Goal: Use online tool/utility: Use online tool/utility

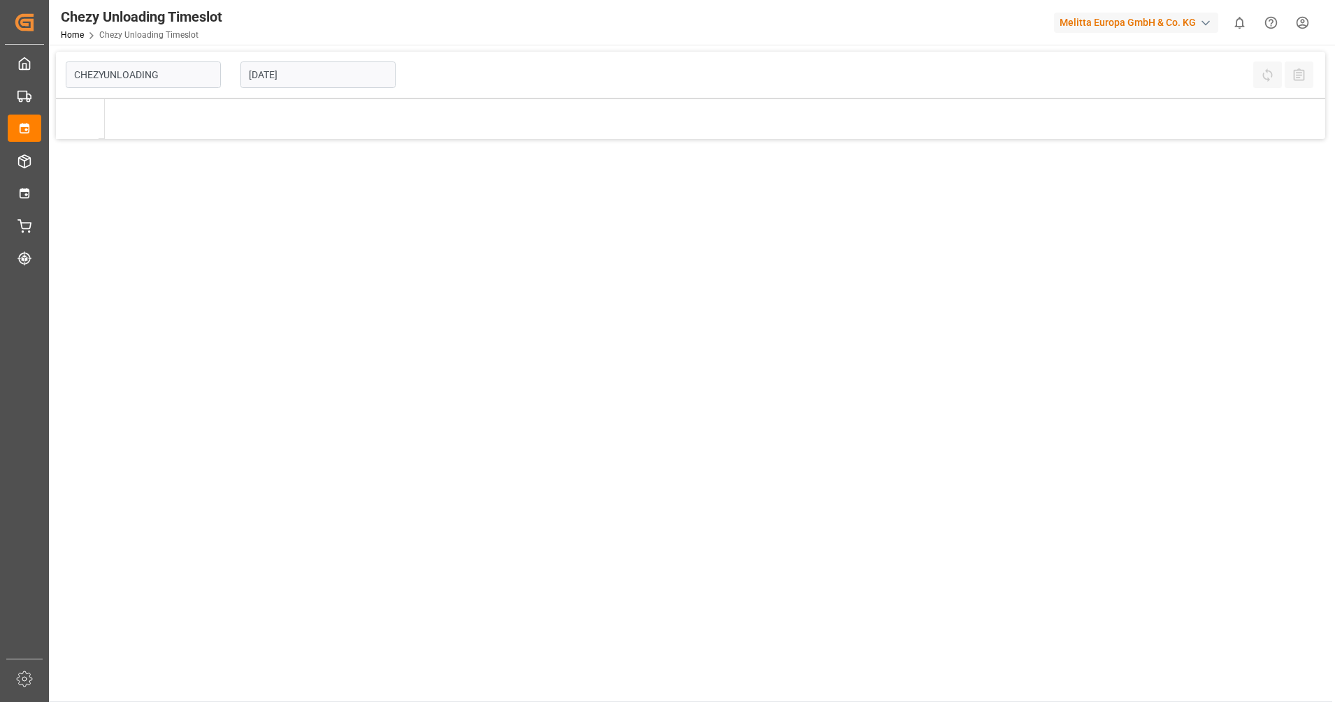
type input "Chezy Unloading"
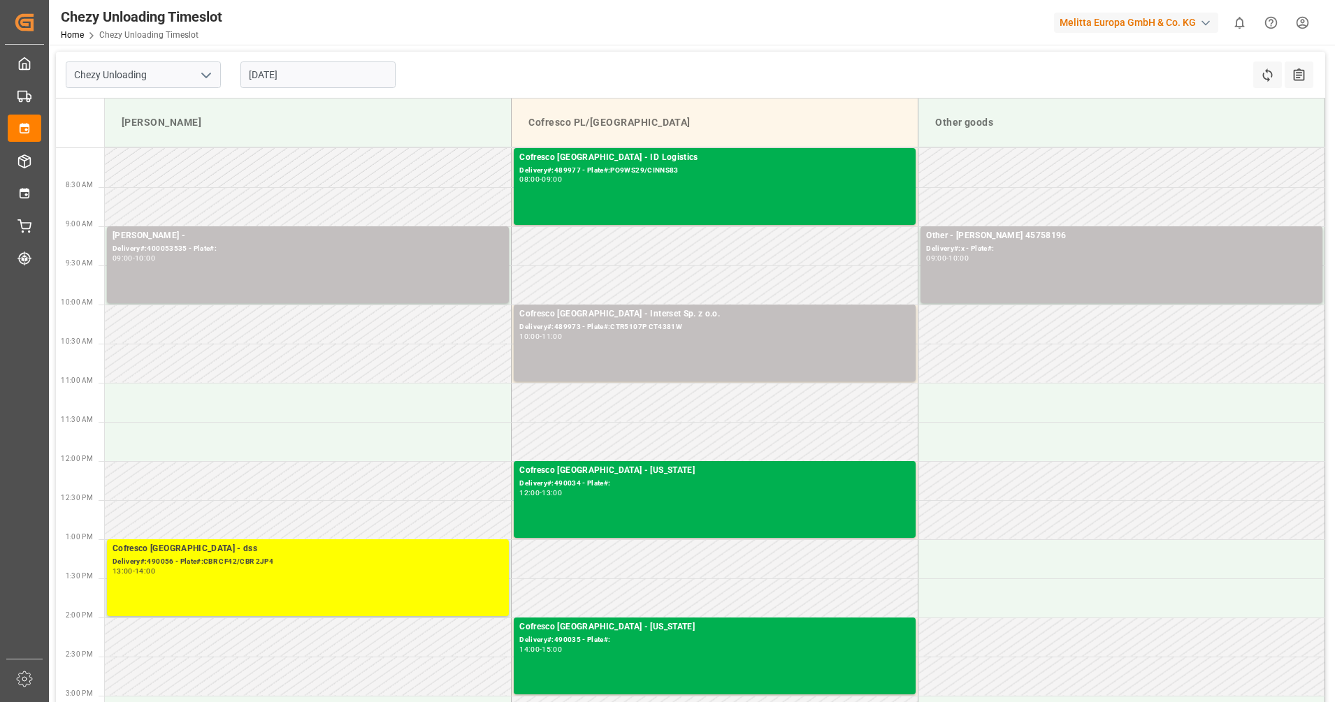
click at [342, 74] on input "[DATE]" at bounding box center [317, 74] width 155 height 27
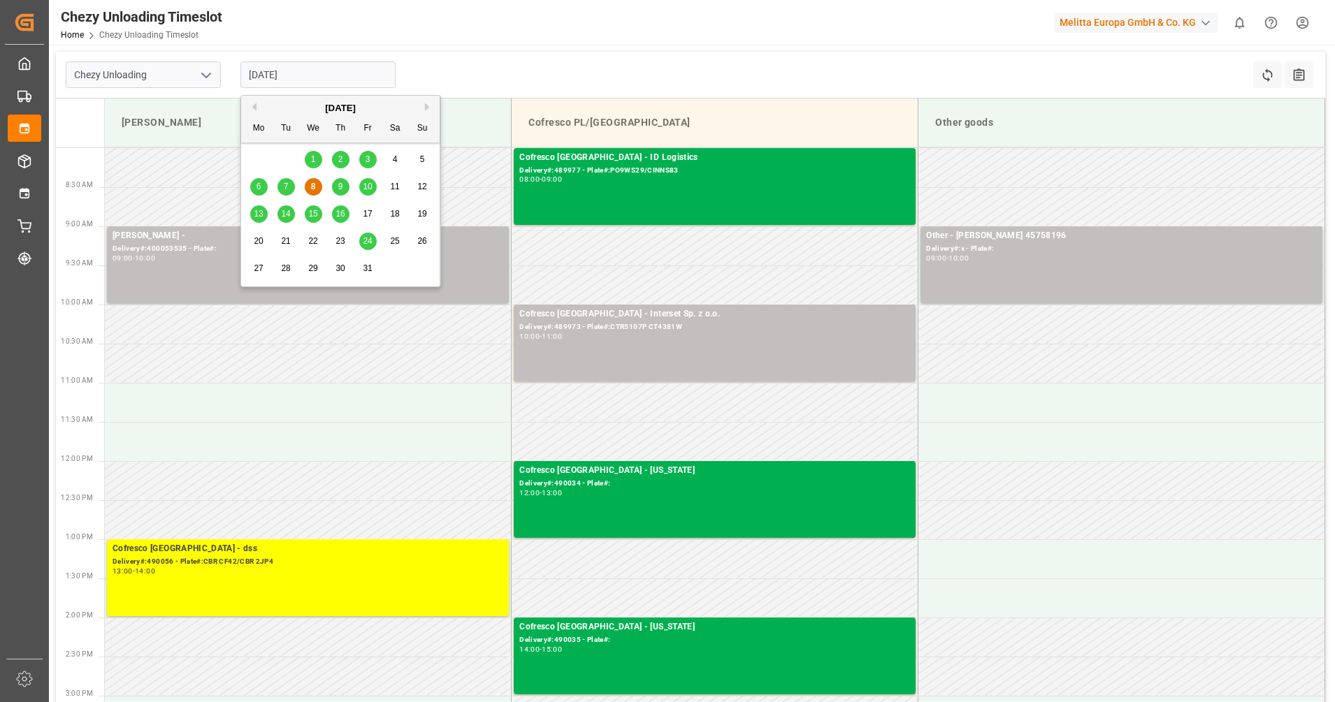
click at [342, 184] on span "9" at bounding box center [340, 187] width 5 height 10
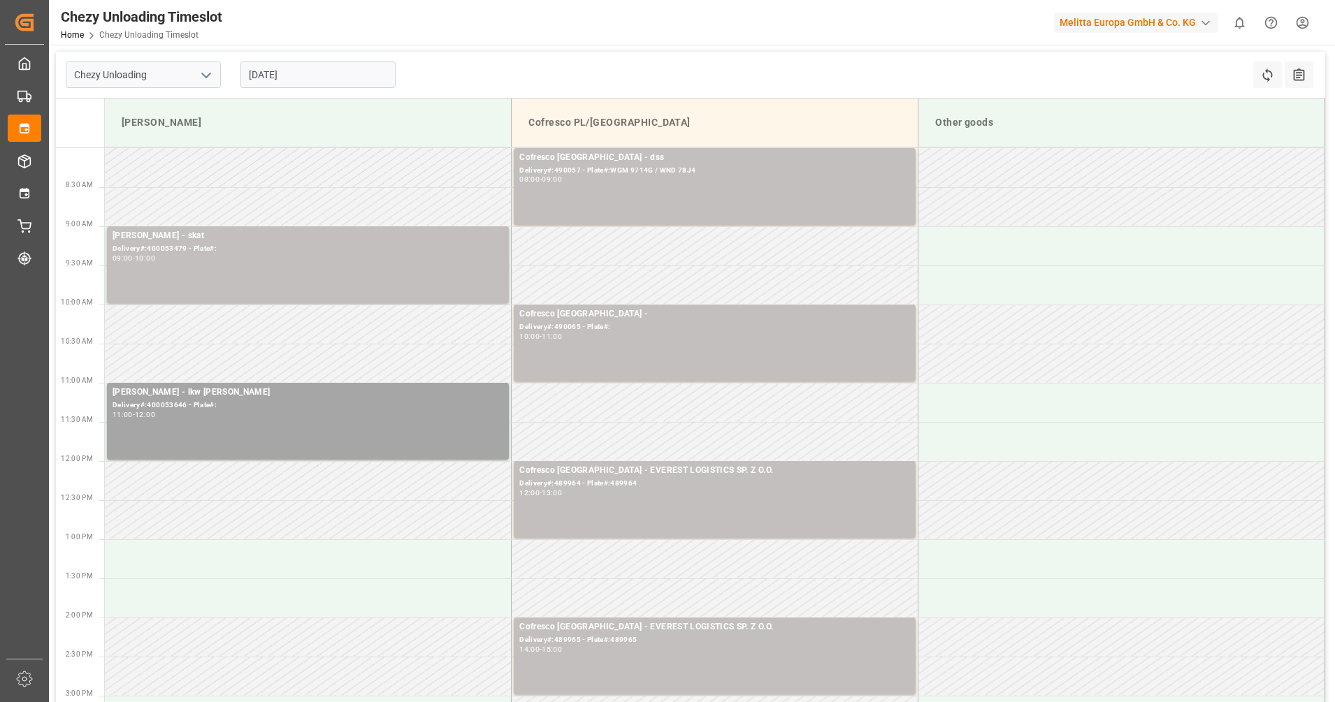
click at [368, 85] on input "[DATE]" at bounding box center [317, 74] width 155 height 27
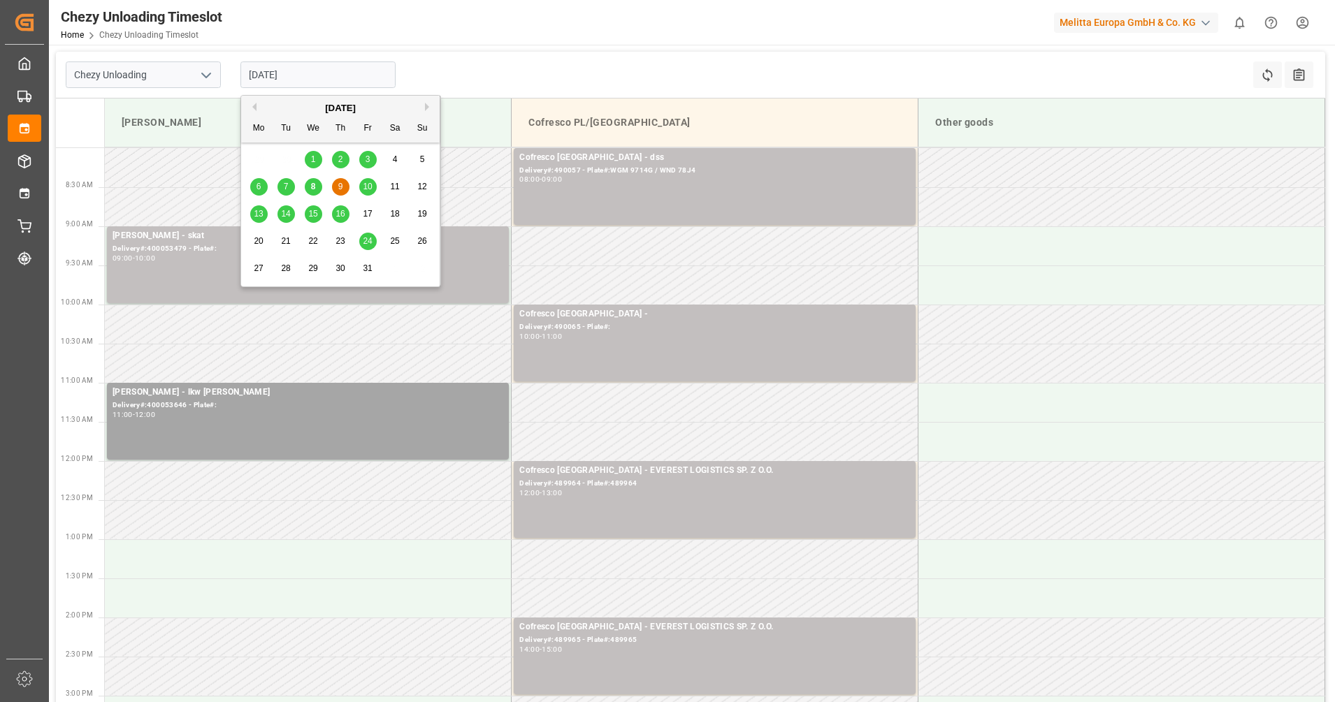
click at [368, 182] on span "10" at bounding box center [367, 187] width 9 height 10
type input "[DATE]"
